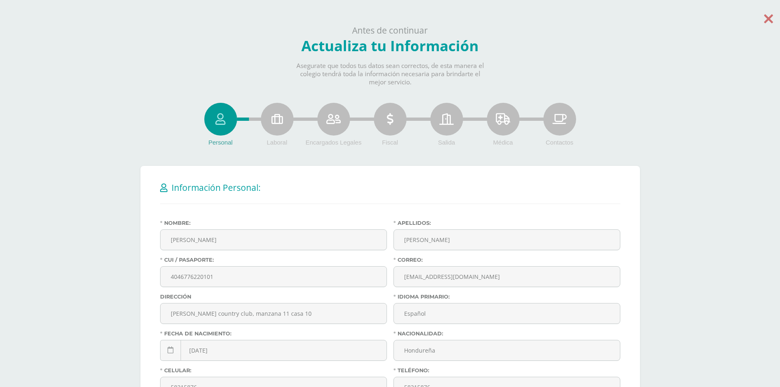
click at [772, 17] on icon at bounding box center [768, 18] width 9 height 14
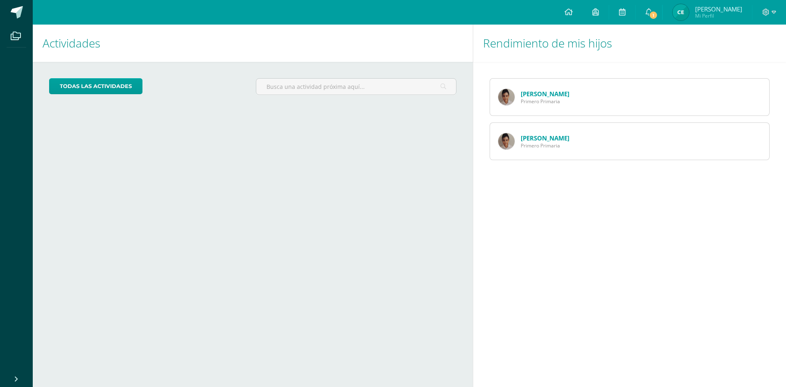
click at [538, 92] on link "SANTIAGO EUCEDA" at bounding box center [545, 94] width 49 height 8
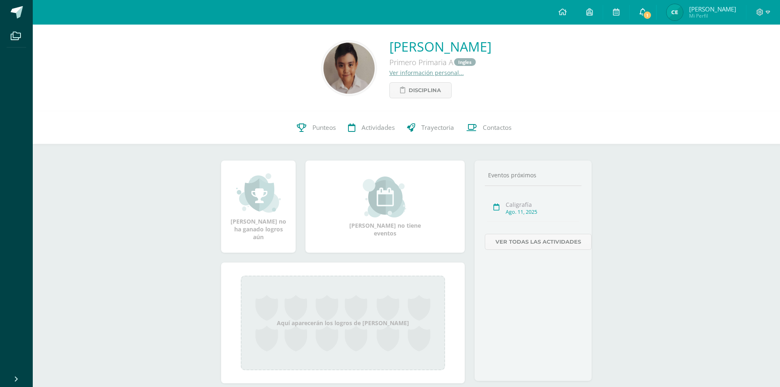
click at [652, 13] on span "1" at bounding box center [647, 15] width 9 height 9
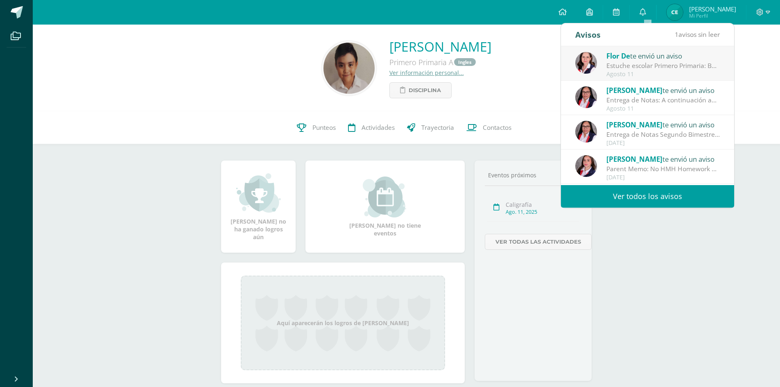
click at [630, 61] on div "Estuche escolar Primero Primaria: Buen día: por este medio [PERSON_NAME] revisa…" at bounding box center [663, 65] width 114 height 9
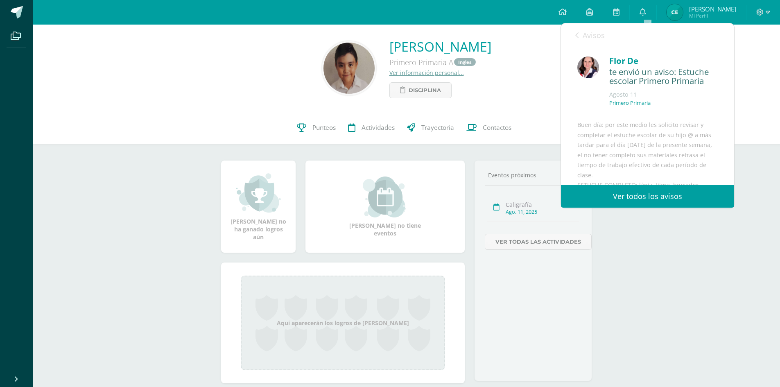
click at [641, 194] on link "Ver todos los avisos" at bounding box center [647, 196] width 173 height 23
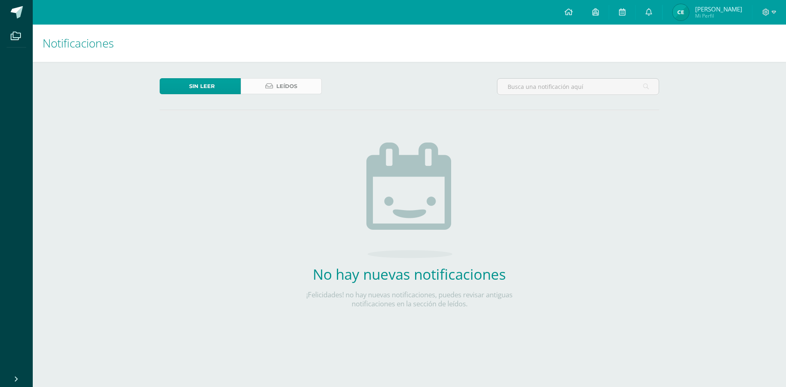
click at [289, 85] on span "Leídos" at bounding box center [286, 86] width 21 height 15
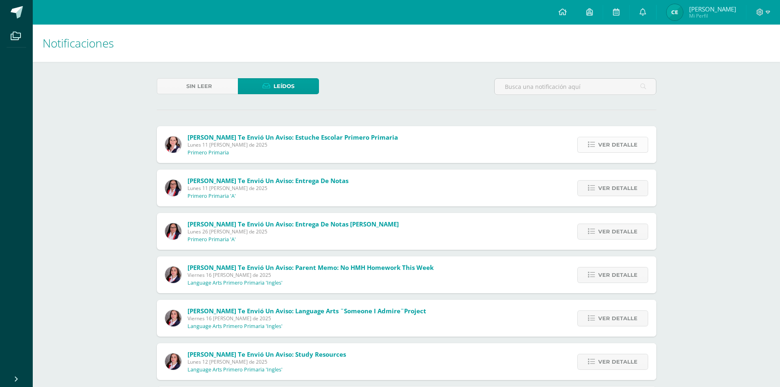
click at [614, 149] on span "Ver detalle" at bounding box center [617, 144] width 39 height 15
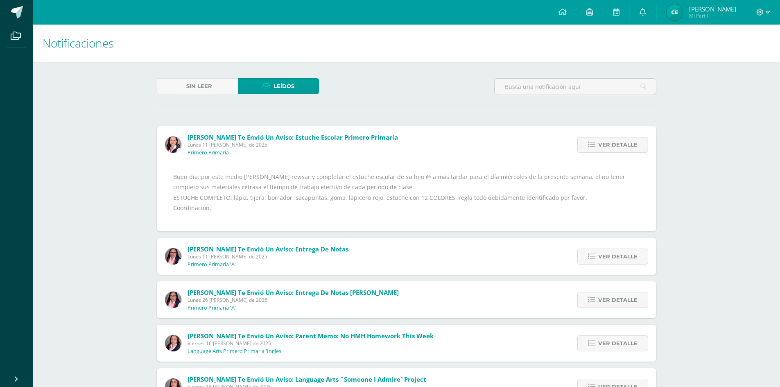
click at [647, 219] on div "Buen día: por este medio [PERSON_NAME] revisar y completar el estuche escolar d…" at bounding box center [406, 197] width 499 height 68
